Goal: Transaction & Acquisition: Book appointment/travel/reservation

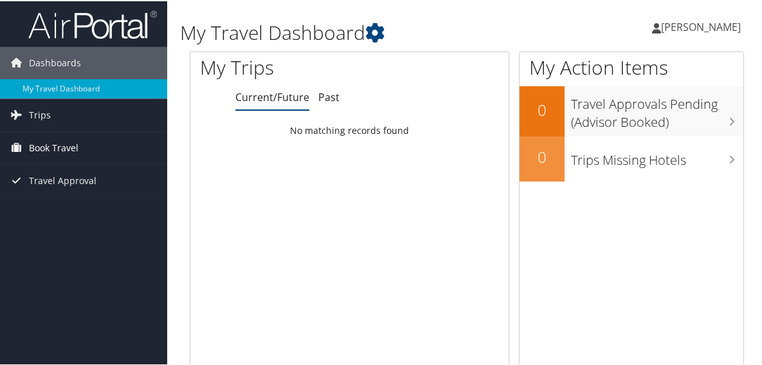
click at [44, 145] on span "Book Travel" at bounding box center [54, 147] width 50 height 32
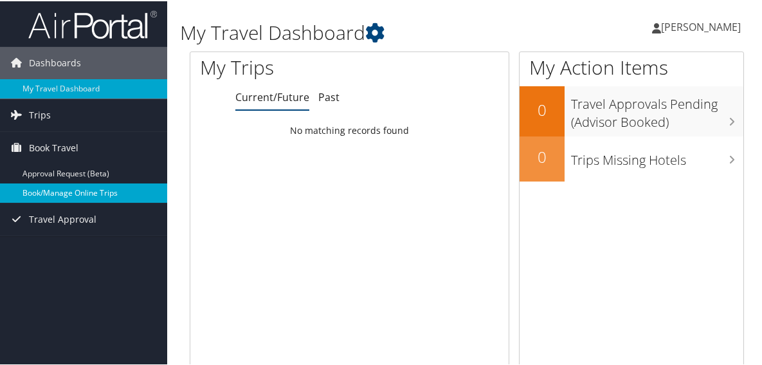
click at [35, 190] on link "Book/Manage Online Trips" at bounding box center [83, 191] width 167 height 19
